Goal: Transaction & Acquisition: Purchase product/service

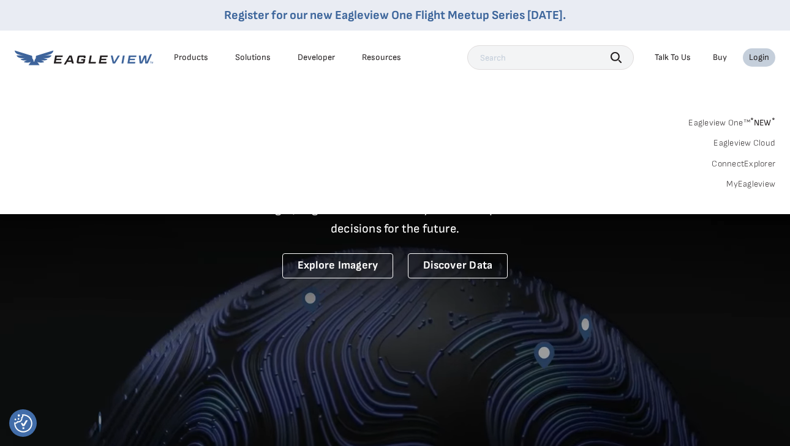
click at [758, 179] on link "MyEagleview" at bounding box center [750, 184] width 49 height 11
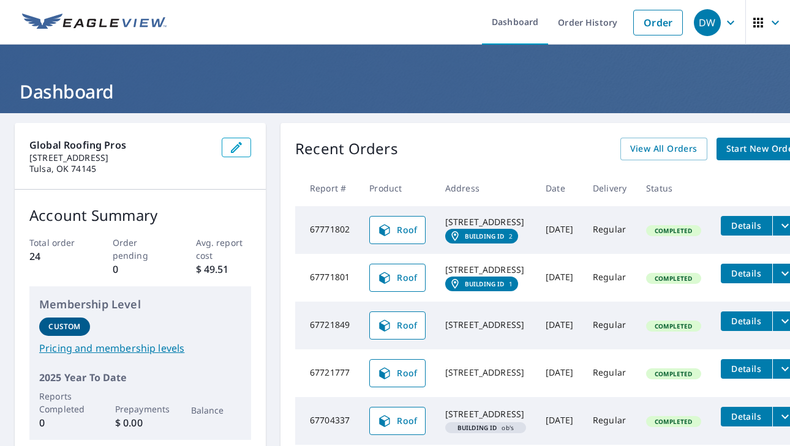
click at [742, 151] on span "Start New Order" at bounding box center [761, 148] width 71 height 15
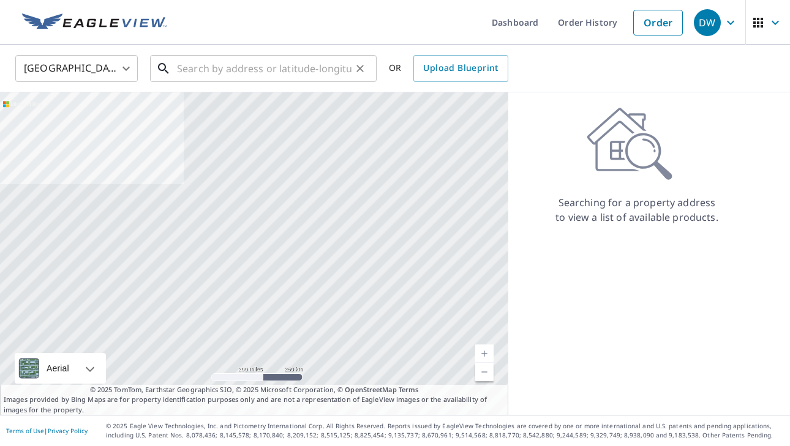
click at [195, 70] on input "text" at bounding box center [264, 68] width 175 height 34
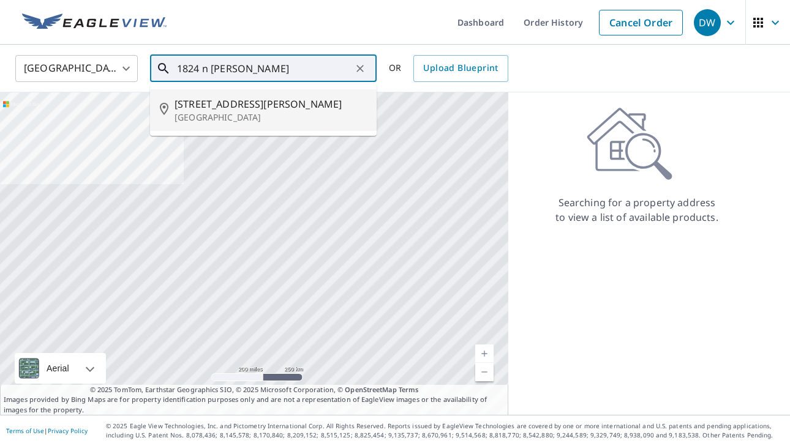
click at [198, 104] on span "[STREET_ADDRESS][PERSON_NAME]" at bounding box center [271, 104] width 192 height 15
type input "[STREET_ADDRESS][PERSON_NAME]"
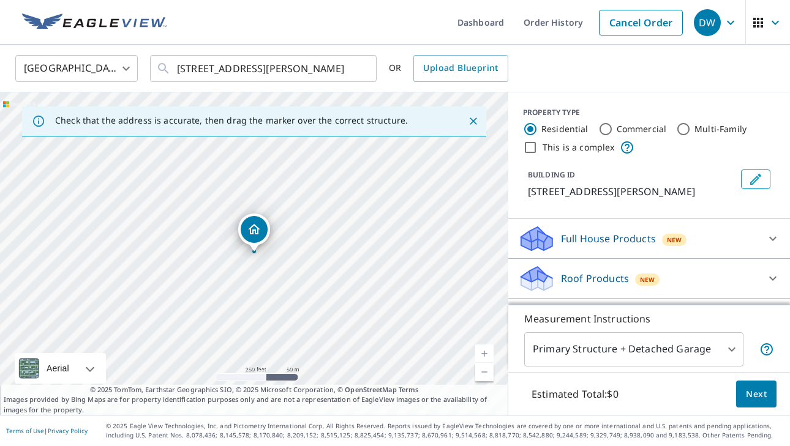
click at [772, 277] on icon at bounding box center [773, 278] width 15 height 15
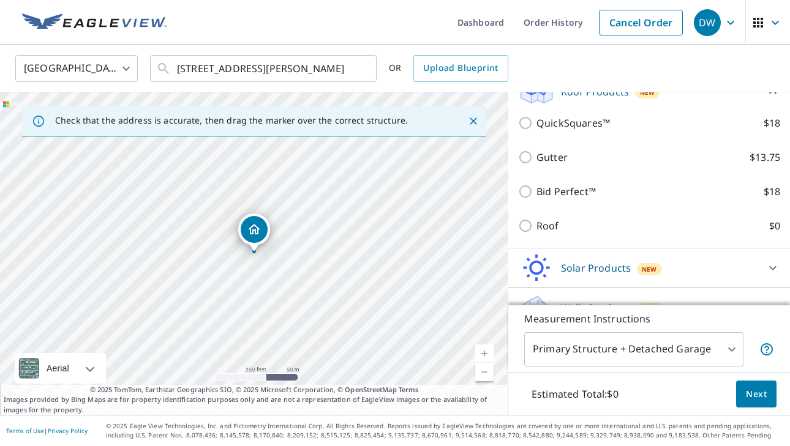
scroll to position [189, 0]
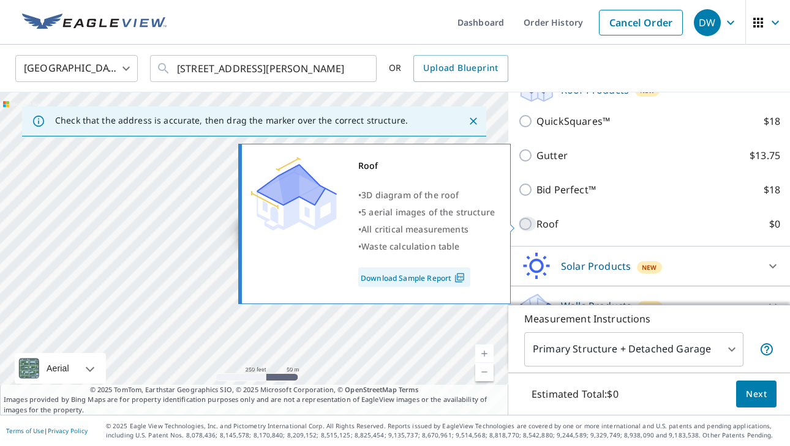
click at [524, 222] on input "Roof $0" at bounding box center [527, 224] width 18 height 15
checkbox input "true"
type input "3"
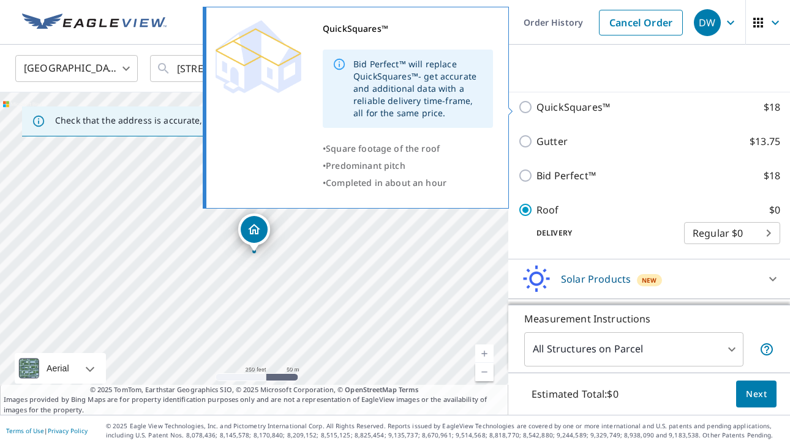
click at [531, 108] on input "QuickSquares™ $18" at bounding box center [527, 107] width 18 height 15
checkbox input "true"
type input "1"
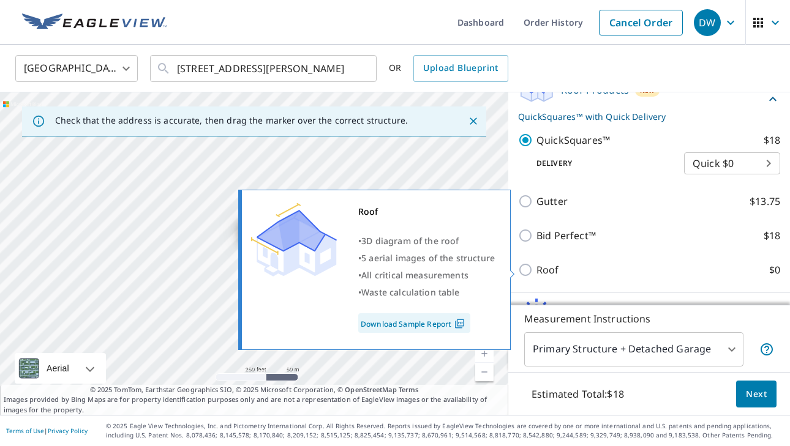
click at [524, 268] on input "Roof $0" at bounding box center [527, 270] width 18 height 15
checkbox input "true"
type input "3"
checkbox input "false"
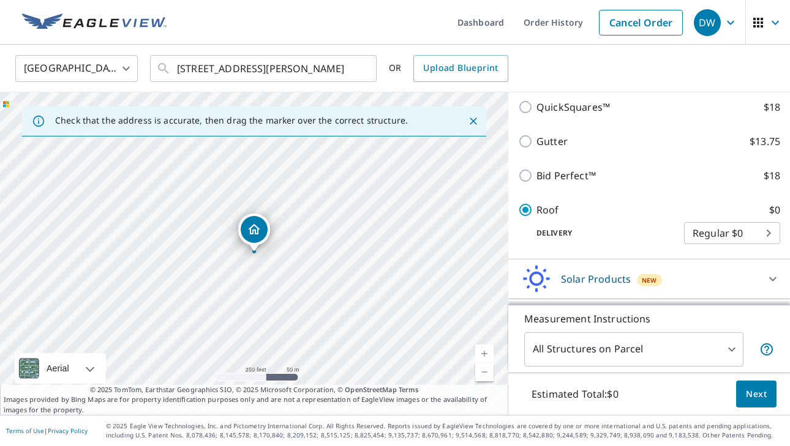
click at [755, 394] on span "Next" at bounding box center [756, 394] width 21 height 15
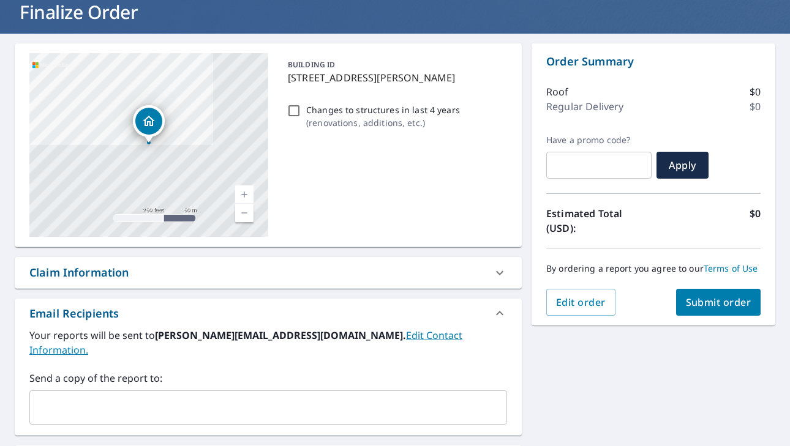
scroll to position [99, 0]
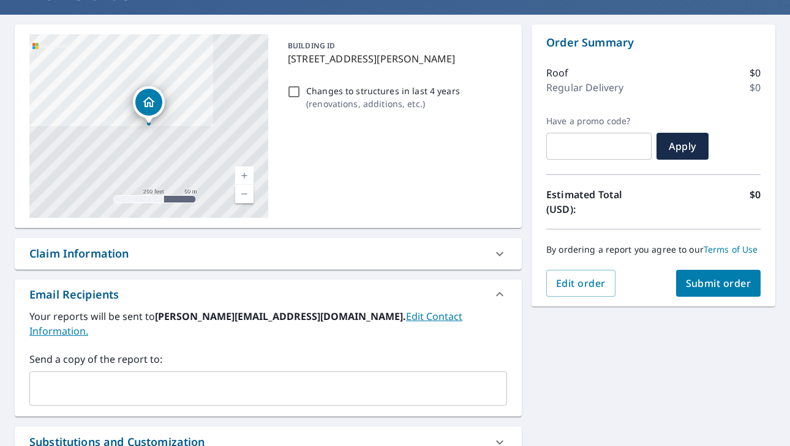
click at [244, 377] on input "text" at bounding box center [259, 388] width 448 height 23
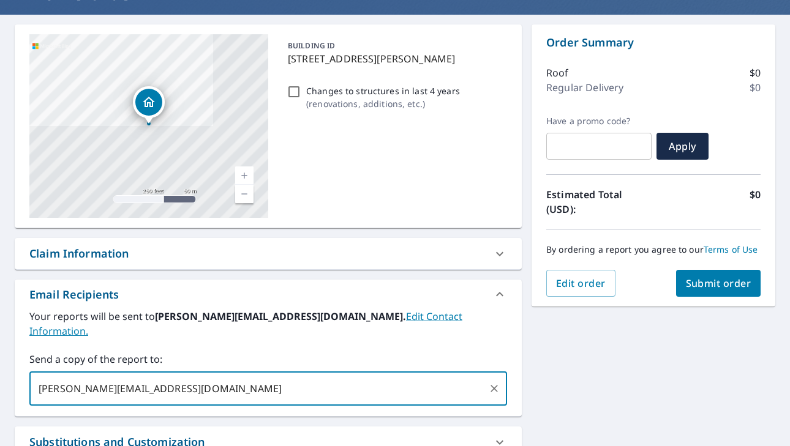
type input "[PERSON_NAME][EMAIL_ADDRESS][DOMAIN_NAME]"
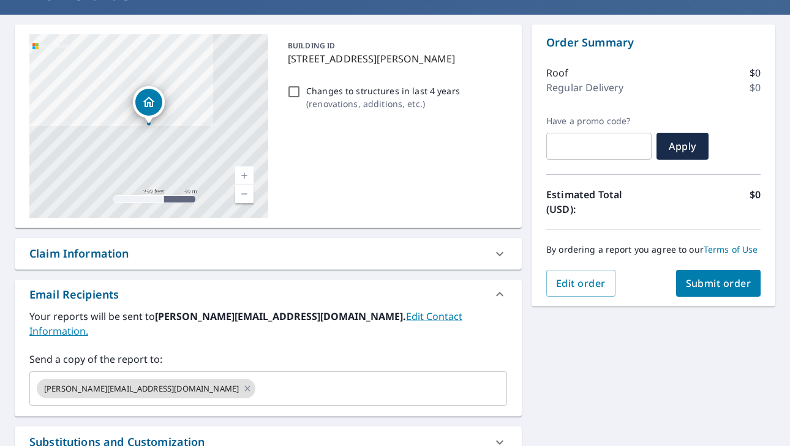
click at [325, 402] on div "Email Recipients Your reports will be sent to [PERSON_NAME][EMAIL_ADDRESS][DOMA…" at bounding box center [268, 348] width 507 height 137
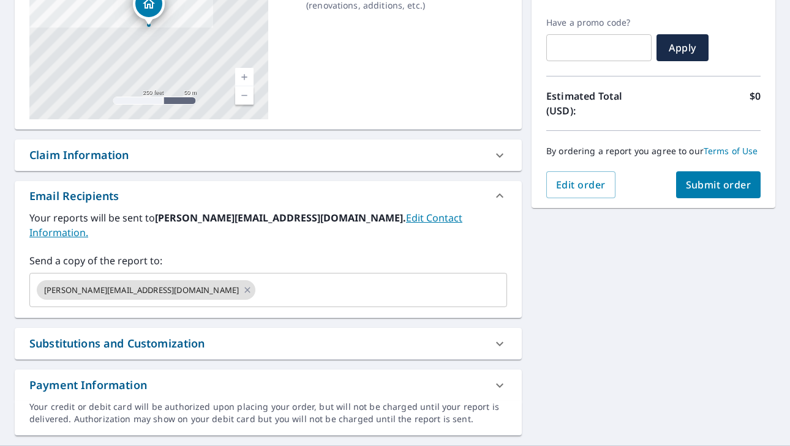
scroll to position [205, 0]
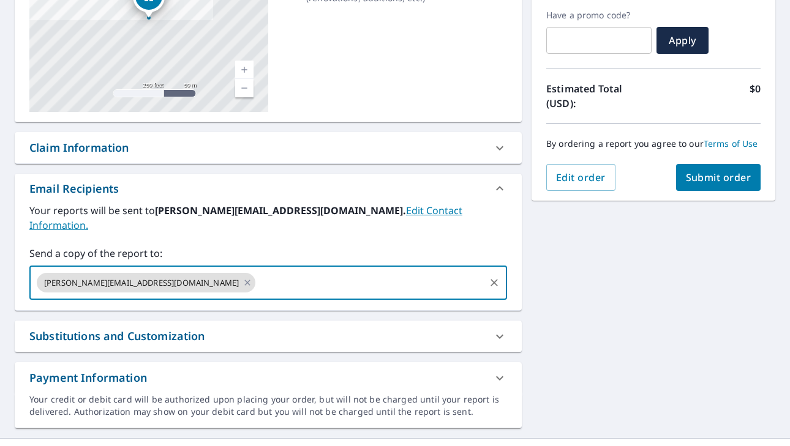
click at [257, 273] on input "text" at bounding box center [370, 282] width 226 height 23
type input "[PERSON_NAME][EMAIL_ADDRESS][DOMAIN_NAME]"
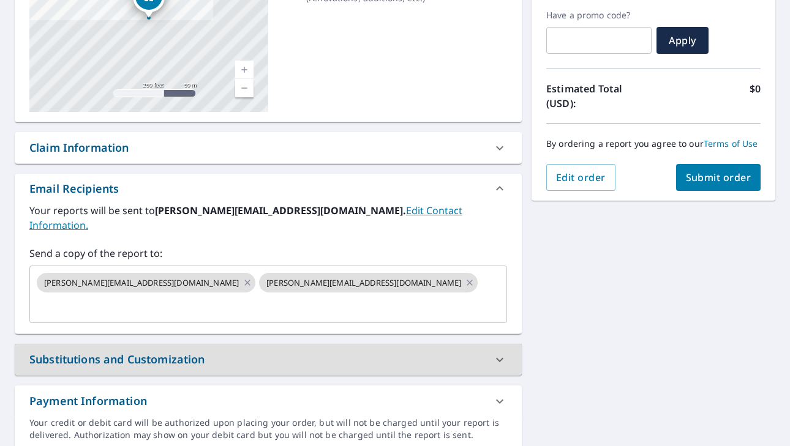
click at [709, 186] on button "Submit order" at bounding box center [718, 177] width 85 height 27
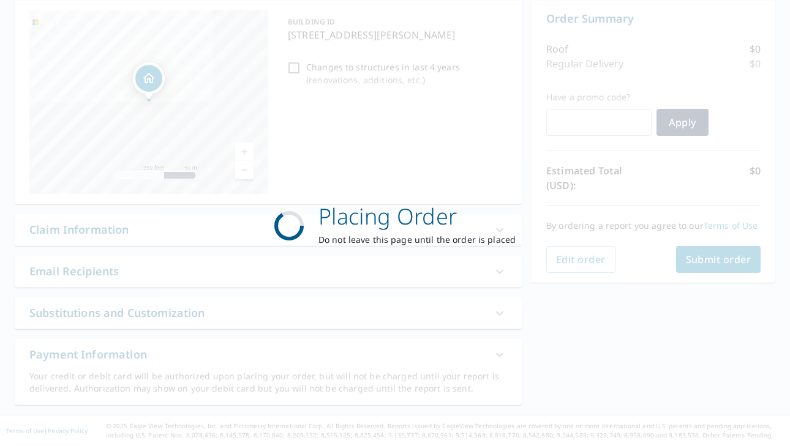
scroll to position [122, 0]
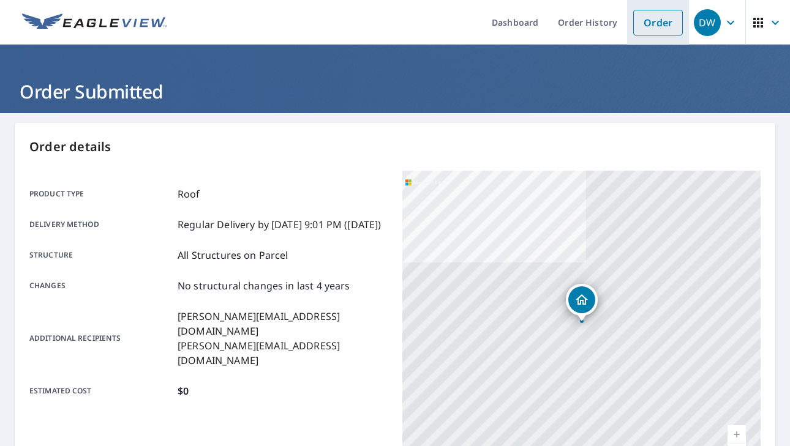
click at [666, 21] on link "Order" at bounding box center [658, 23] width 50 height 26
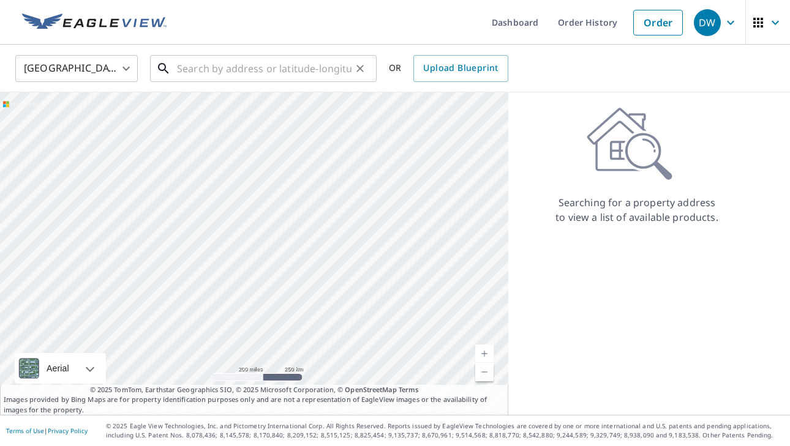
click at [206, 70] on input "text" at bounding box center [264, 68] width 175 height 34
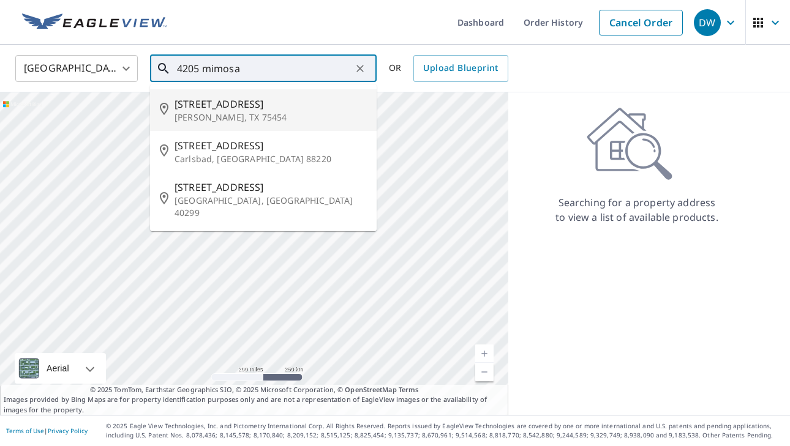
click at [193, 111] on p "[PERSON_NAME], TX 75454" at bounding box center [271, 117] width 192 height 12
type input "[STREET_ADDRESS][PERSON_NAME]"
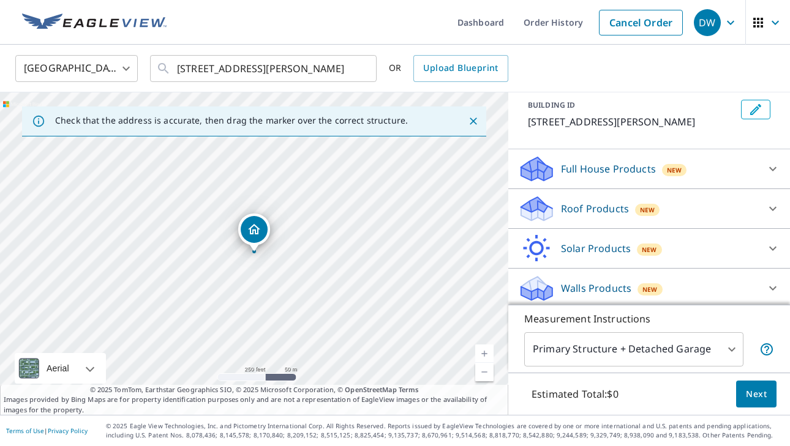
scroll to position [71, 0]
click at [775, 206] on icon at bounding box center [772, 208] width 7 height 4
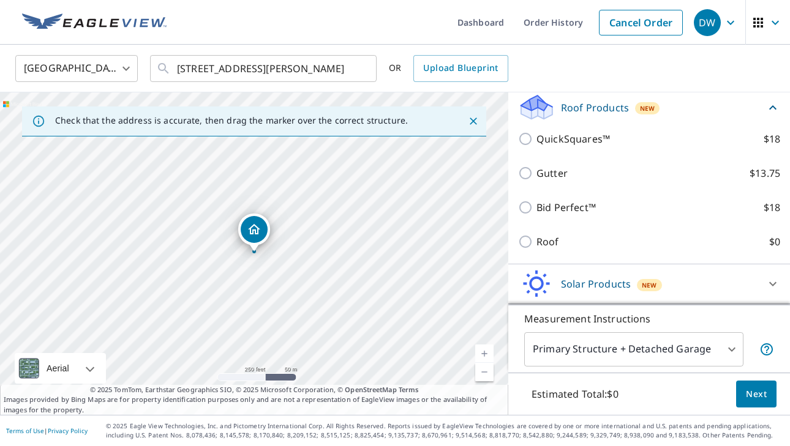
scroll to position [186, 0]
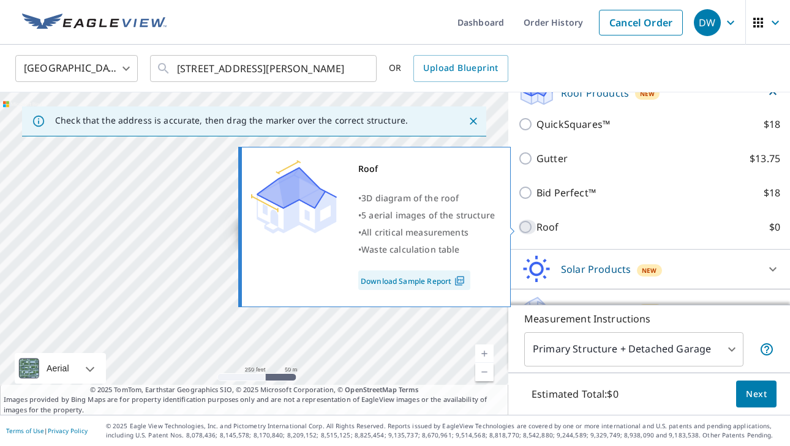
click at [529, 226] on input "Roof $0" at bounding box center [527, 227] width 18 height 15
checkbox input "true"
type input "3"
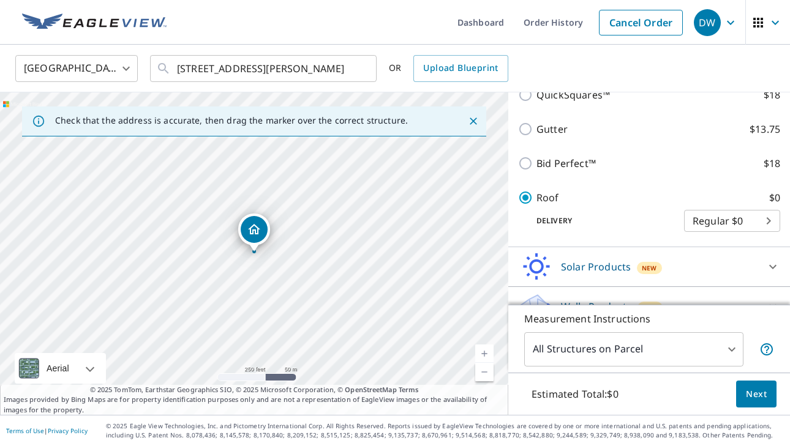
scroll to position [206, 0]
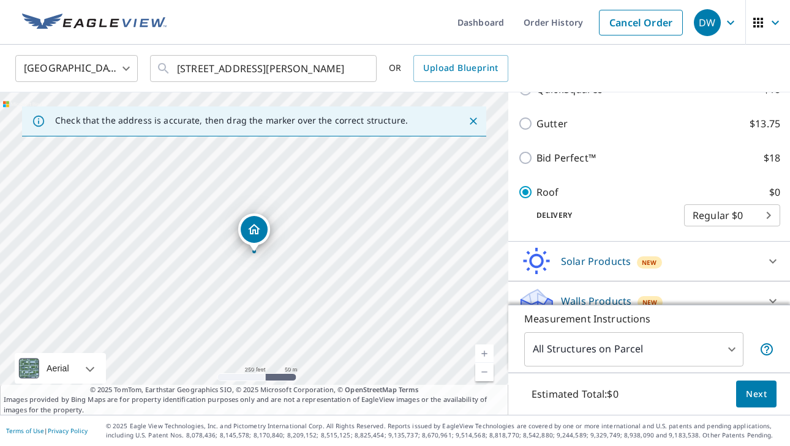
click at [756, 398] on span "Next" at bounding box center [756, 394] width 21 height 15
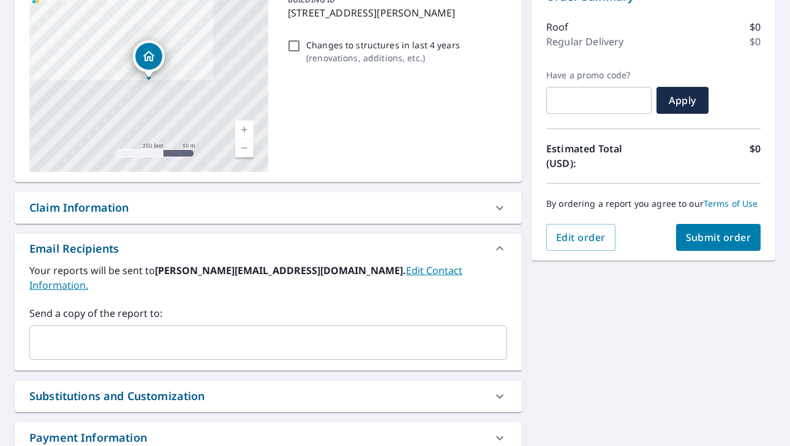
scroll to position [152, 0]
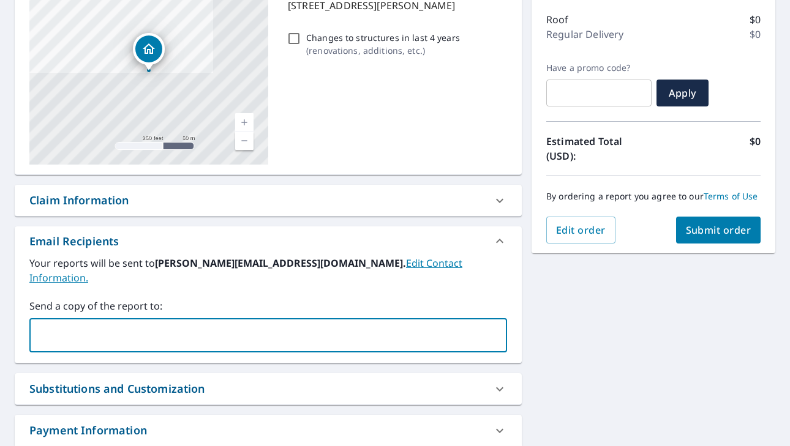
click at [296, 324] on input "text" at bounding box center [259, 335] width 448 height 23
type input "[PERSON_NAME][EMAIL_ADDRESS][DOMAIN_NAME]"
click at [418, 299] on label "Send a copy of the report to:" at bounding box center [268, 306] width 478 height 15
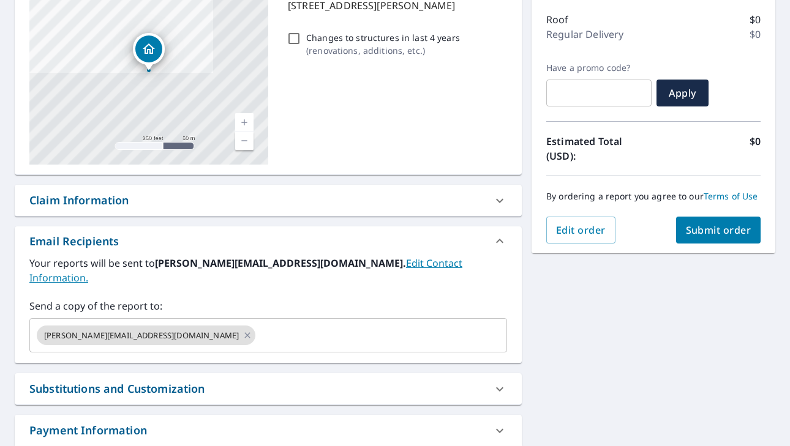
click at [704, 230] on span "Submit order" at bounding box center [719, 230] width 66 height 13
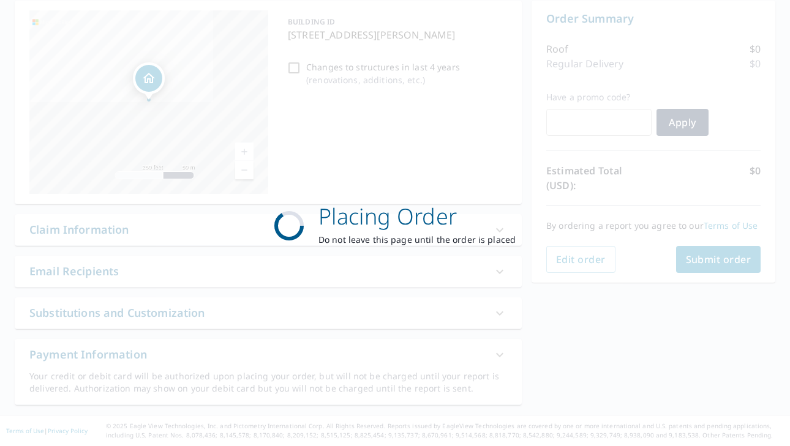
scroll to position [122, 0]
